Goal: Task Accomplishment & Management: Use online tool/utility

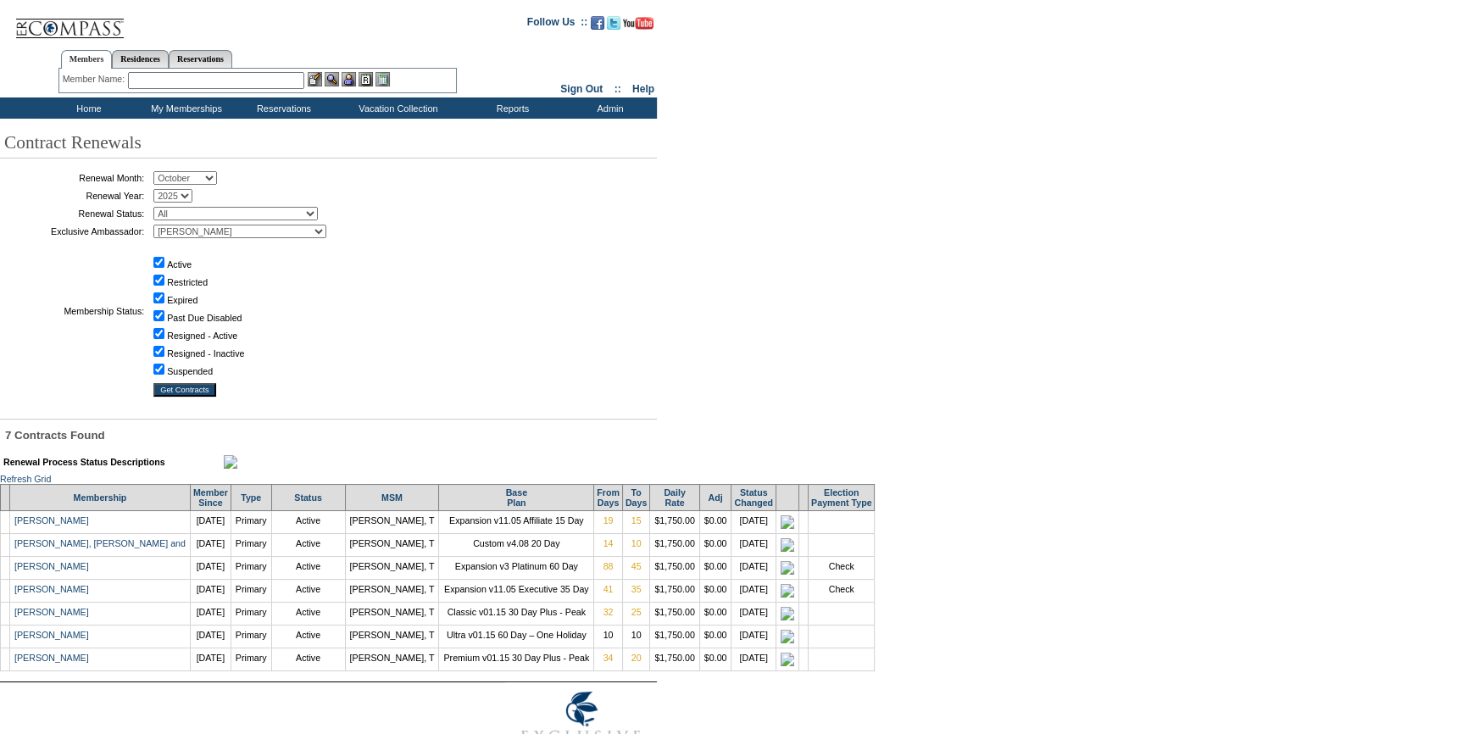
click at [191, 172] on select "January February March April May June July August September October November De…" at bounding box center [185, 178] width 64 height 14
select select "11"
click at [159, 172] on select "January February March April May June July August September October November De…" at bounding box center [185, 178] width 64 height 14
click at [196, 391] on input "Get Contracts" at bounding box center [184, 390] width 63 height 14
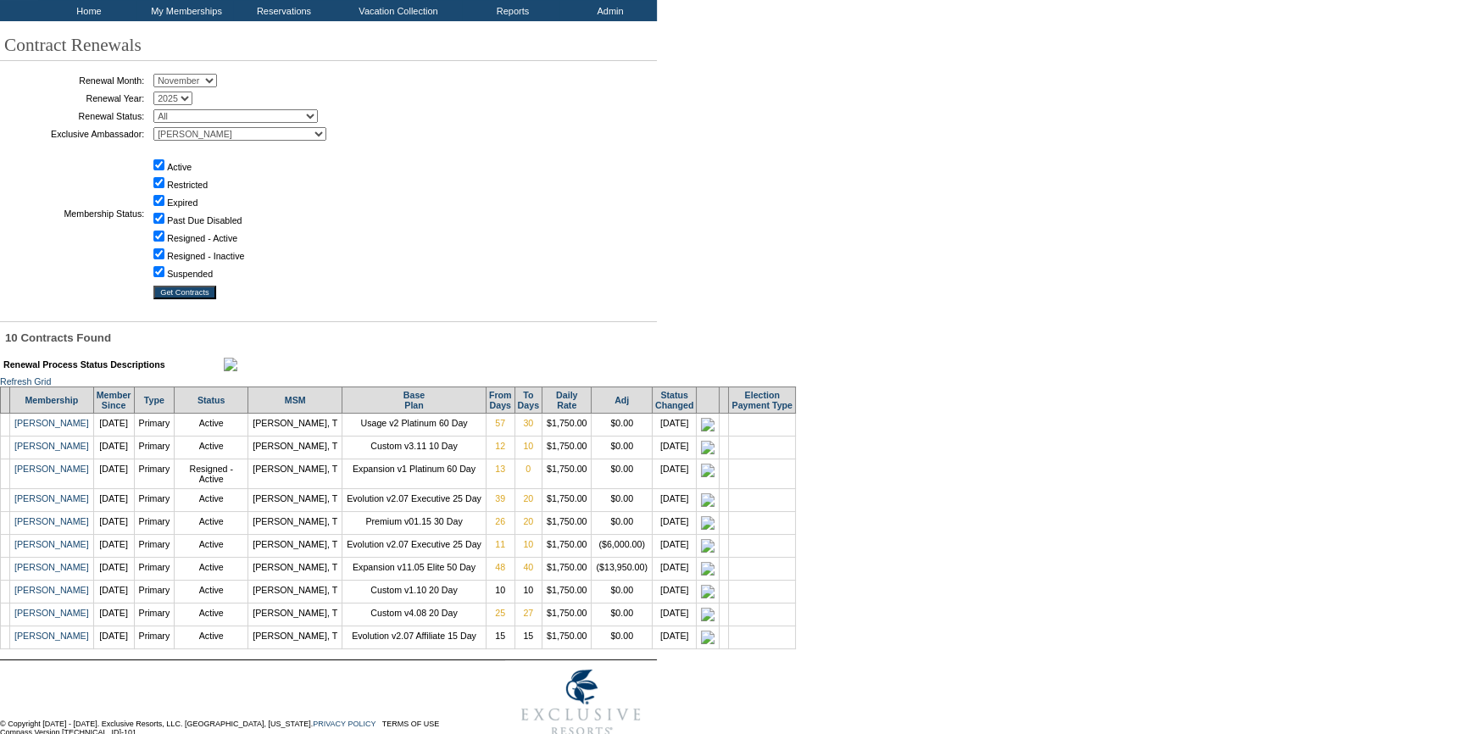
scroll to position [120, 0]
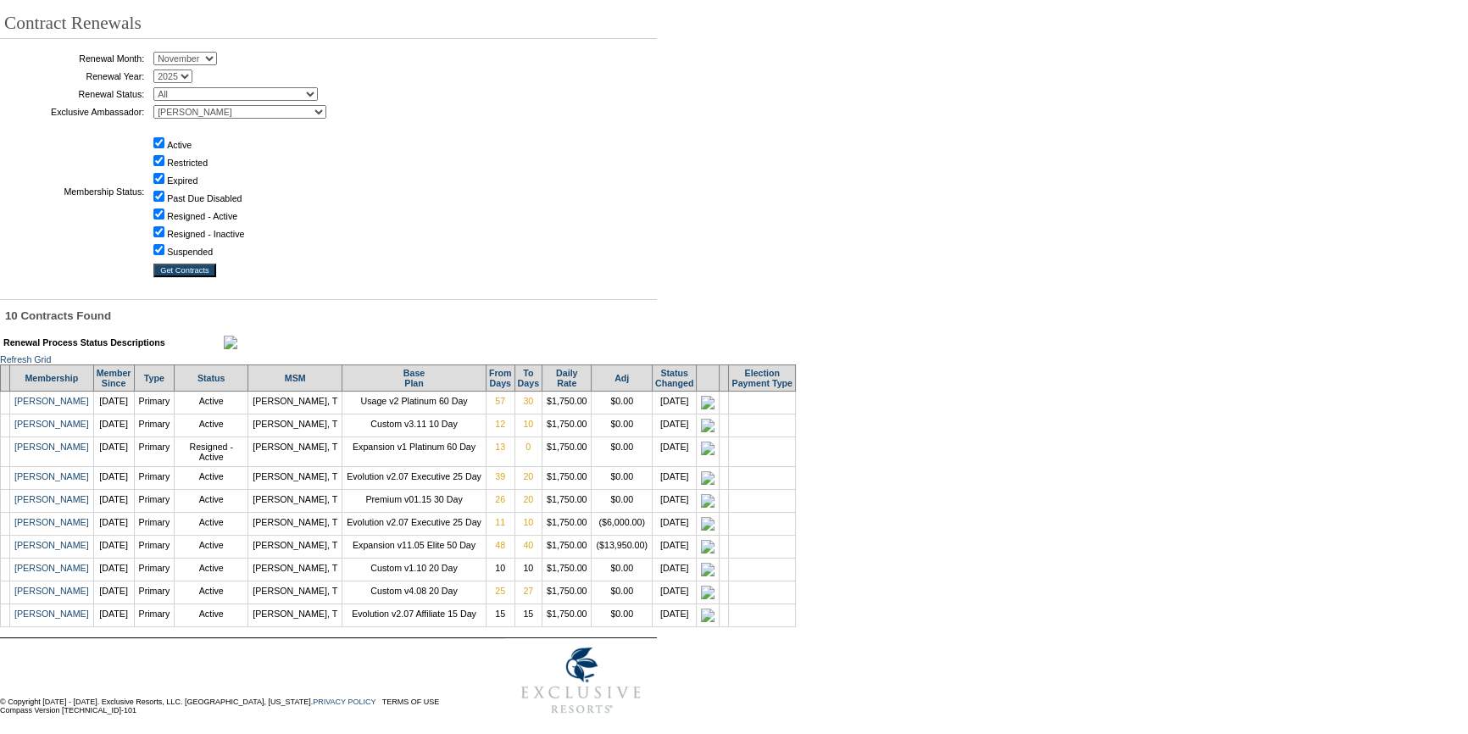
click at [205, 58] on select "January February March April May June July August September October November De…" at bounding box center [185, 59] width 64 height 14
select select "10"
click at [159, 52] on select "January February March April May June July August September October November De…" at bounding box center [185, 59] width 64 height 14
click at [194, 264] on input "Get Contracts" at bounding box center [184, 271] width 63 height 14
